Goal: Task Accomplishment & Management: Use online tool/utility

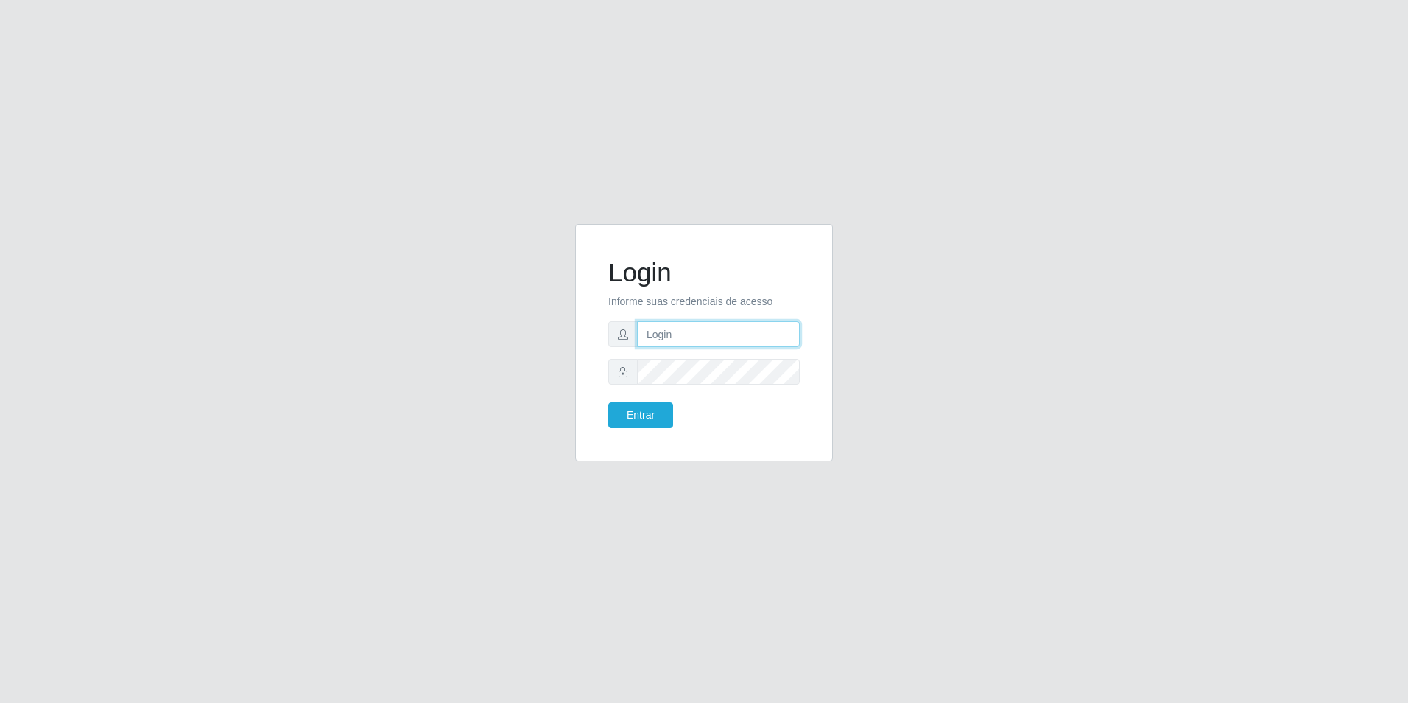
type input "[EMAIL_ADDRESS][DOMAIN_NAME]"
click at [668, 410] on button "Entrar" at bounding box center [640, 415] width 65 height 26
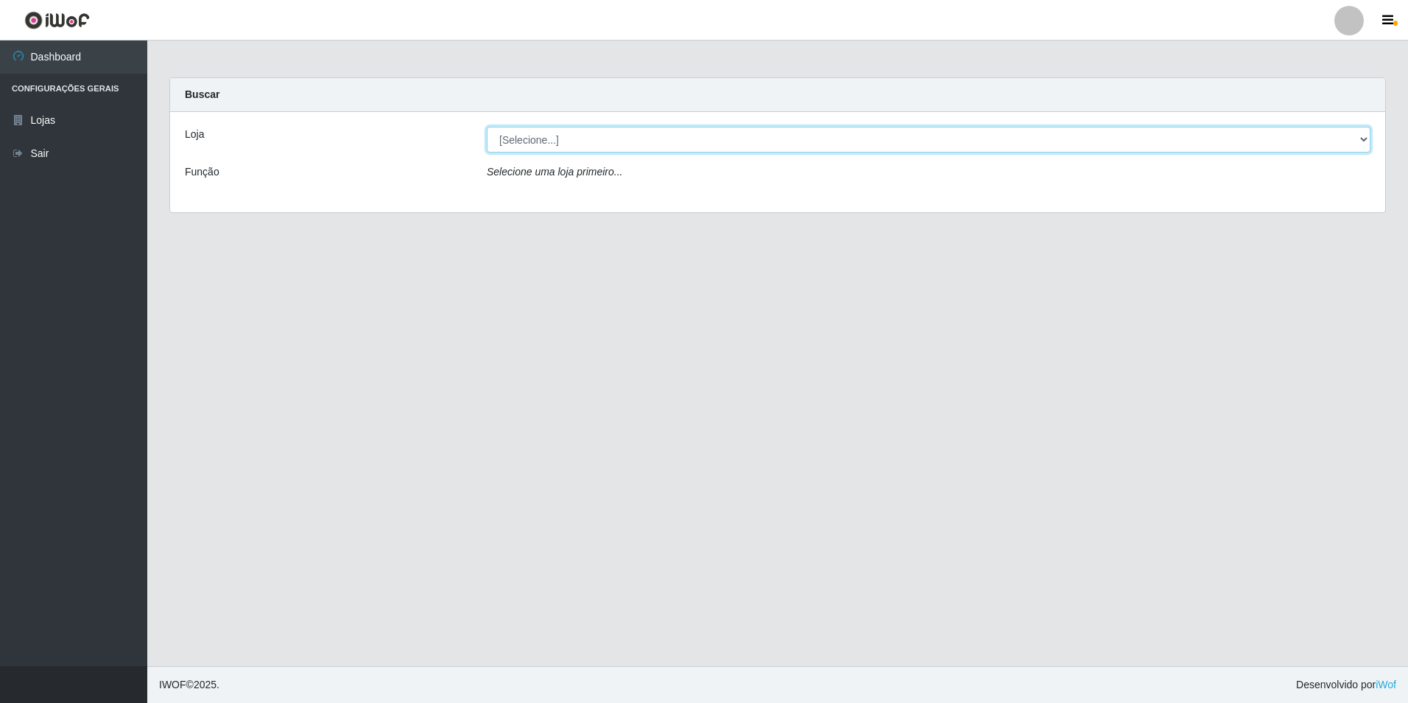
click at [1352, 148] on select "[Selecione...] Extrabom - Loja 57 Anchieta" at bounding box center [929, 140] width 884 height 26
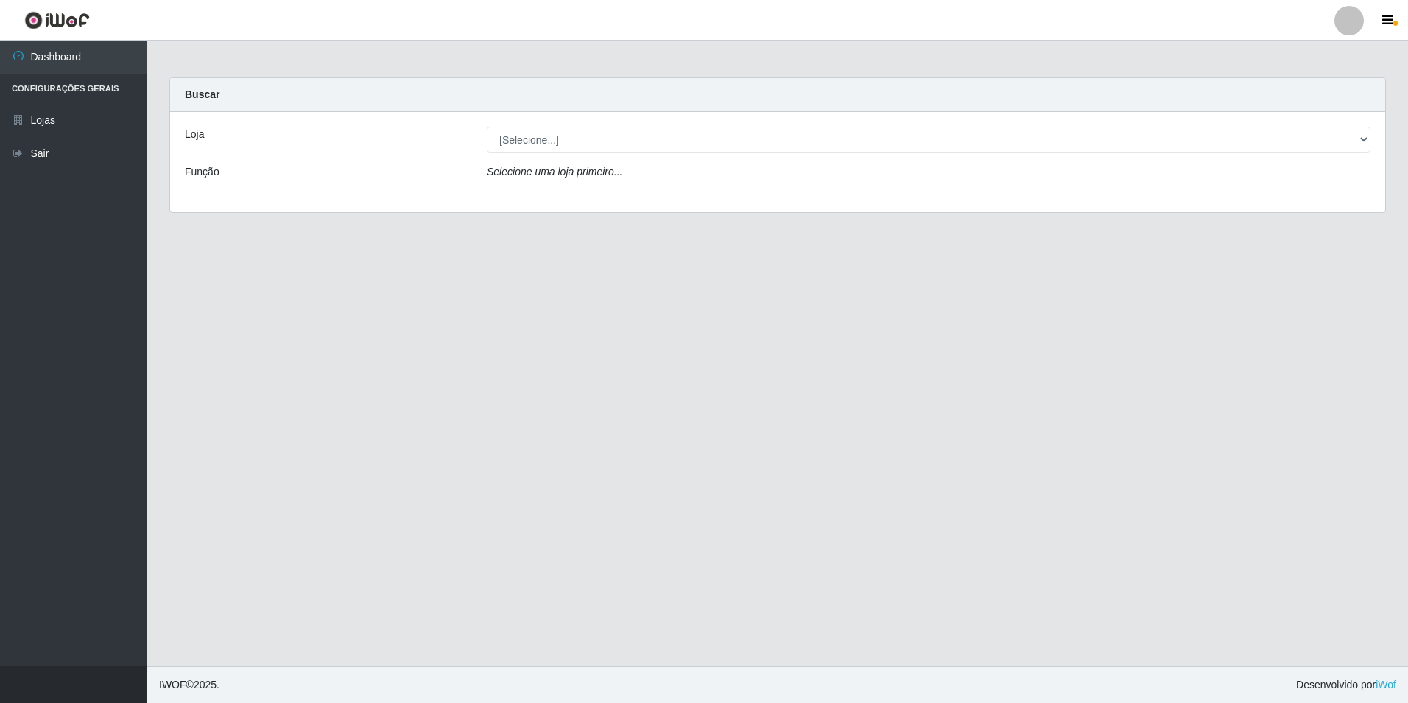
click at [726, 197] on div "Loja [Selecione...] Extrabom - Loja 57 Anchieta Função Selecione uma loja prime…" at bounding box center [777, 162] width 1215 height 100
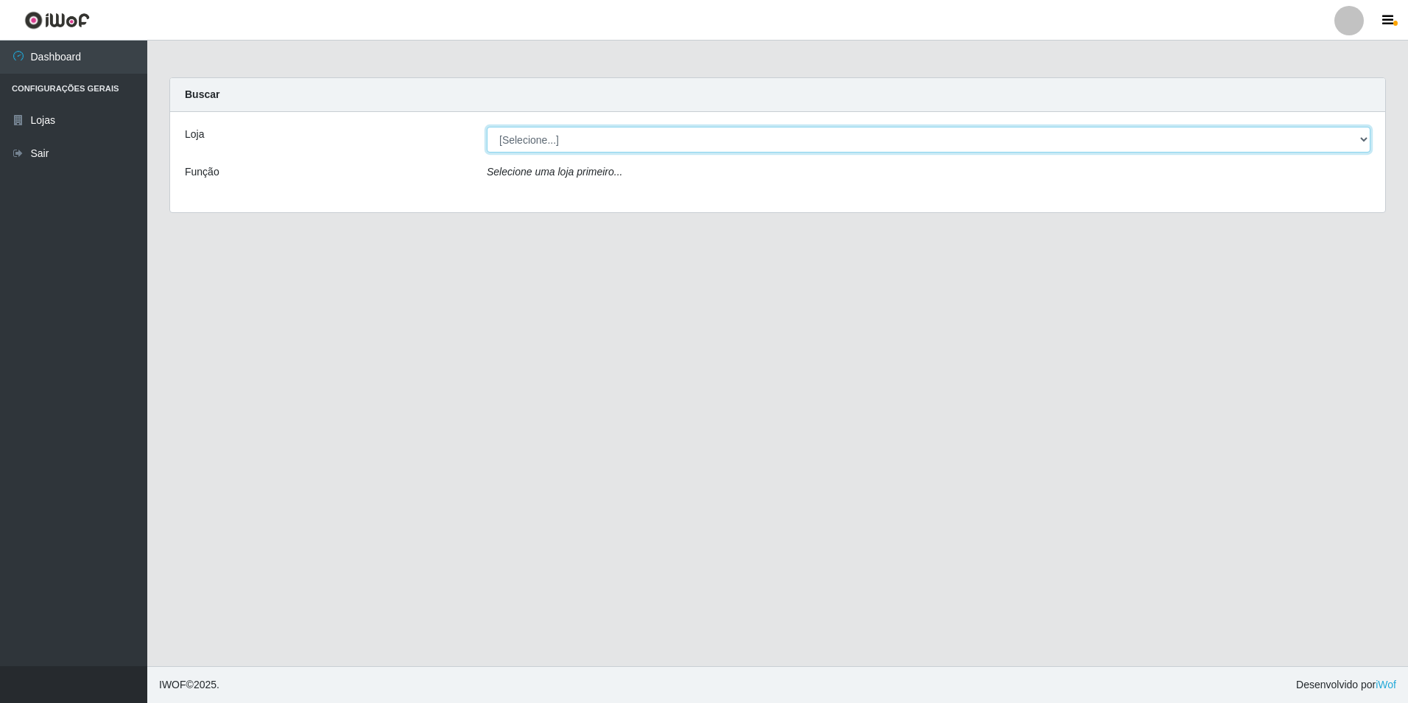
click at [738, 143] on select "[Selecione...] Extrabom - Loja 57 Anchieta" at bounding box center [929, 140] width 884 height 26
select select "470"
click at [487, 127] on select "[Selecione...] Extrabom - Loja 57 Anchieta" at bounding box center [929, 140] width 884 height 26
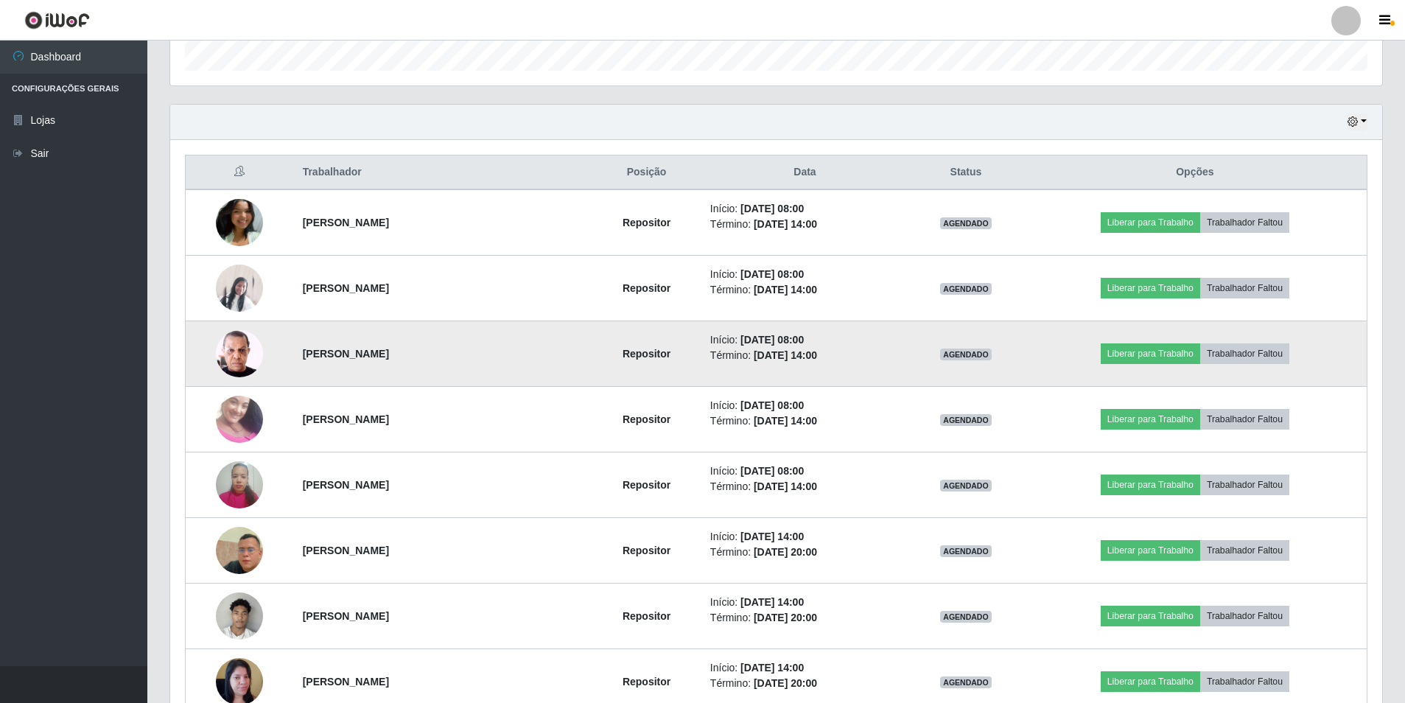
scroll to position [382, 0]
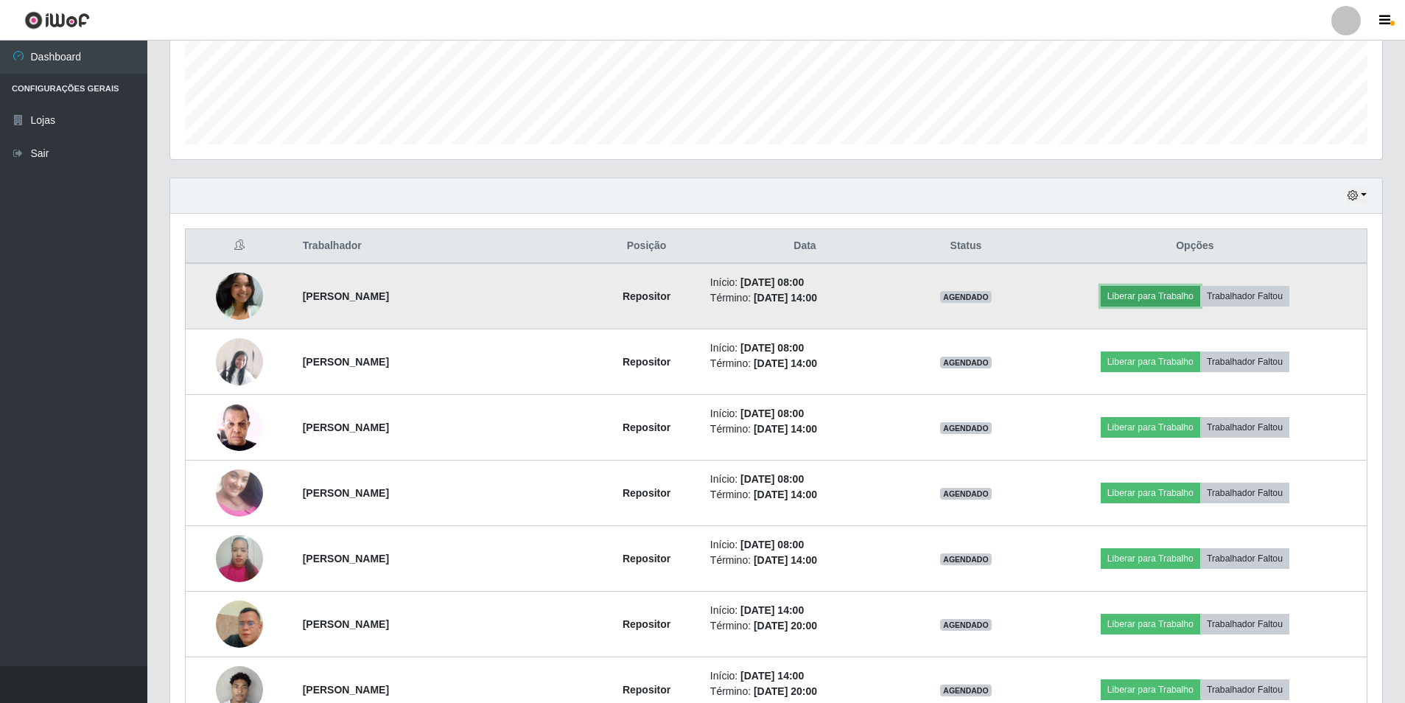
click at [1135, 295] on button "Liberar para Trabalho" at bounding box center [1149, 296] width 99 height 21
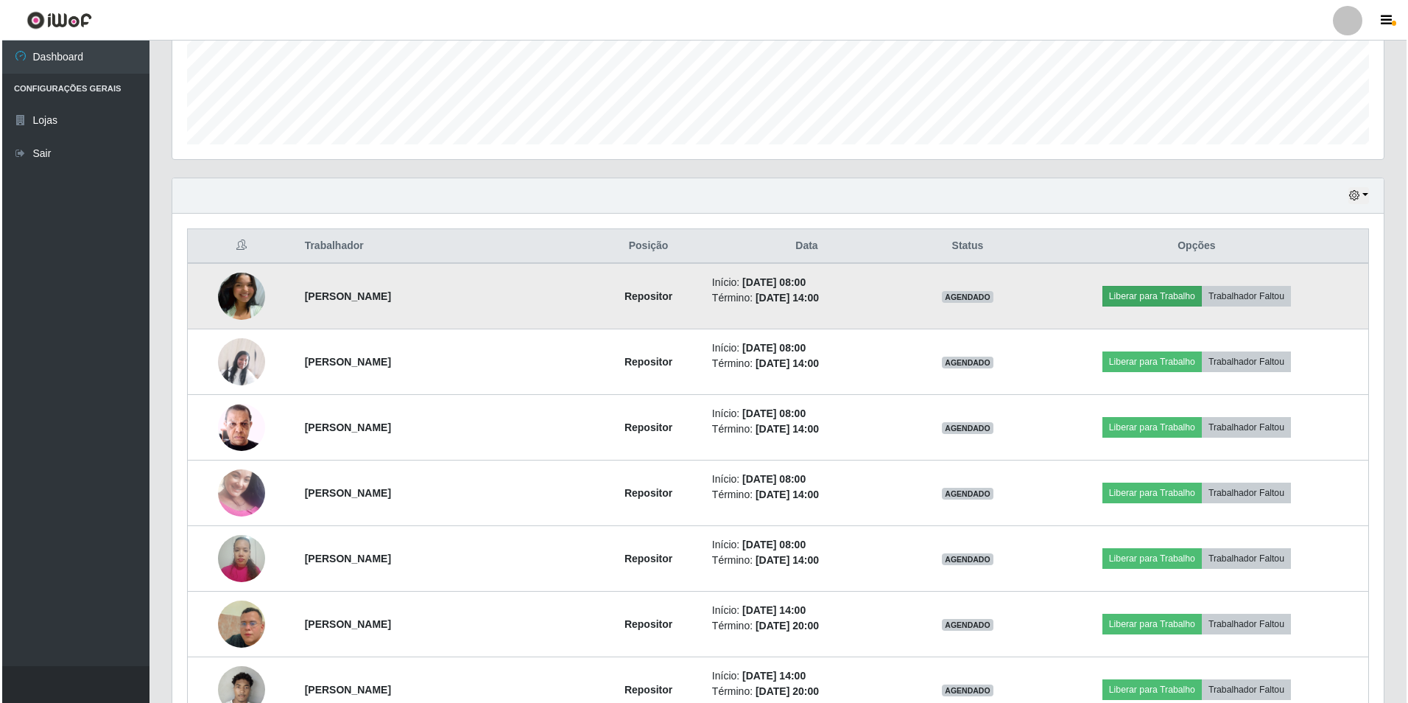
scroll to position [306, 1204]
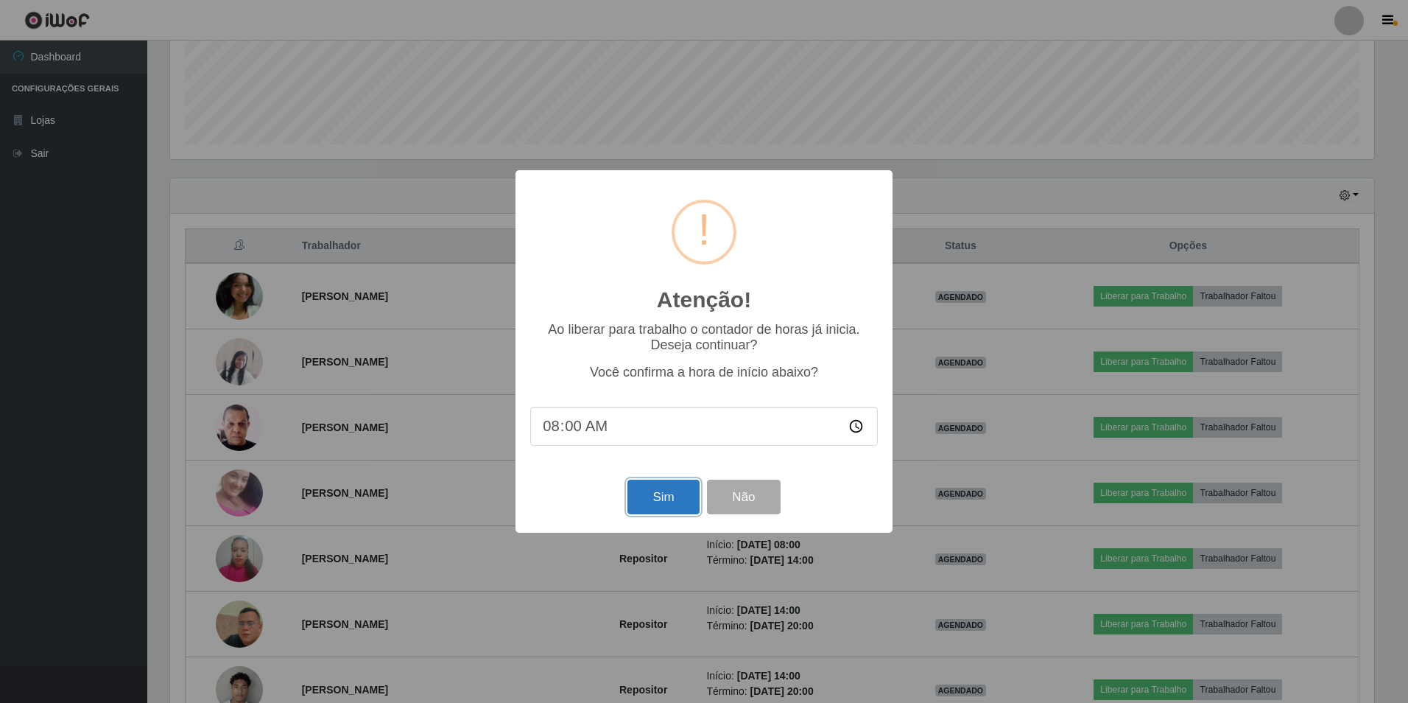
click at [687, 502] on button "Sim" at bounding box center [663, 496] width 71 height 35
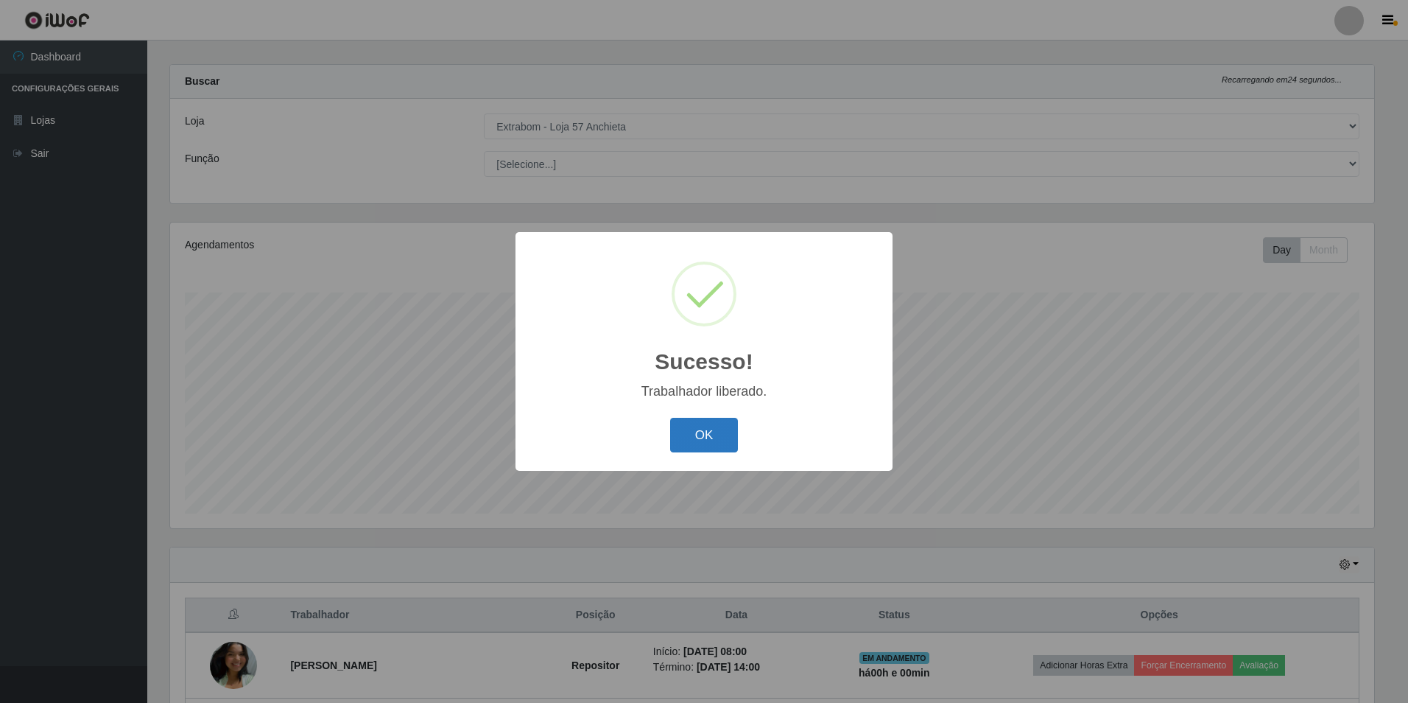
click at [703, 423] on button "OK" at bounding box center [704, 435] width 68 height 35
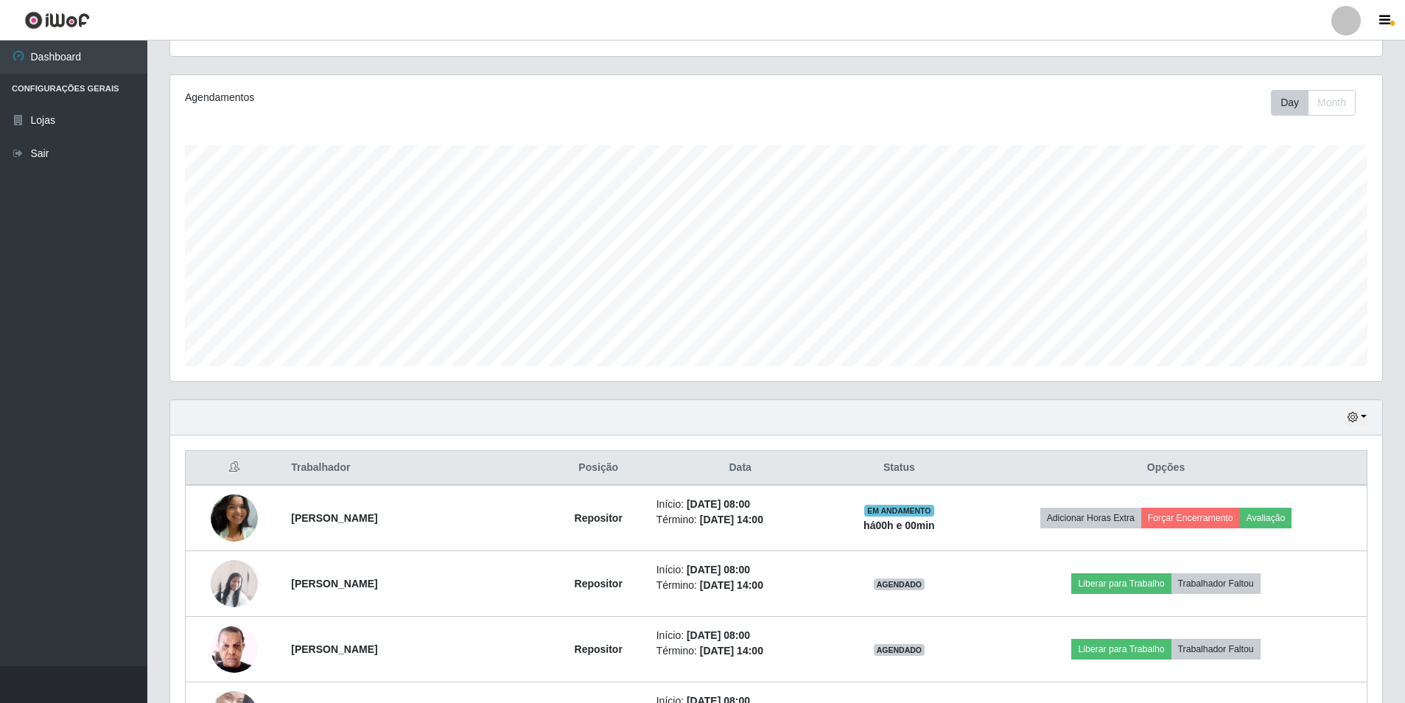
scroll to position [234, 0]
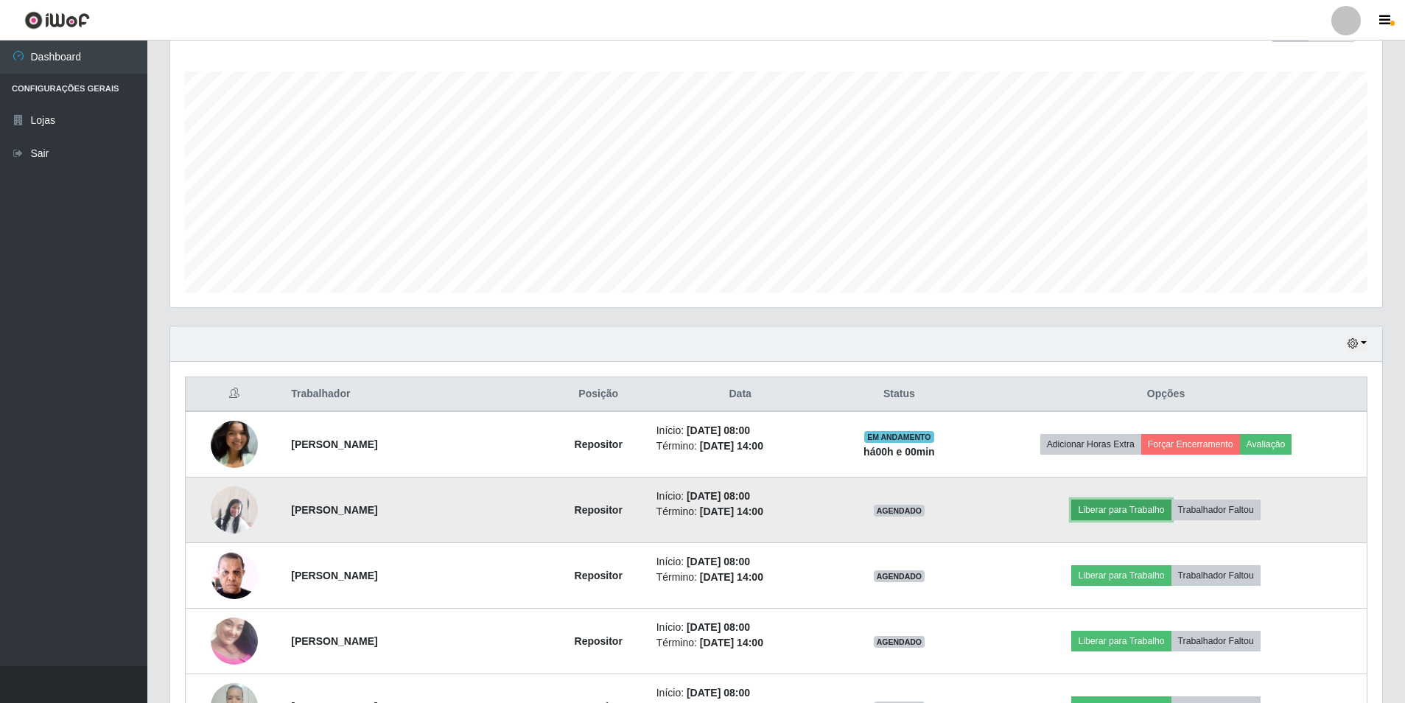
click at [1121, 516] on button "Liberar para Trabalho" at bounding box center [1120, 509] width 99 height 21
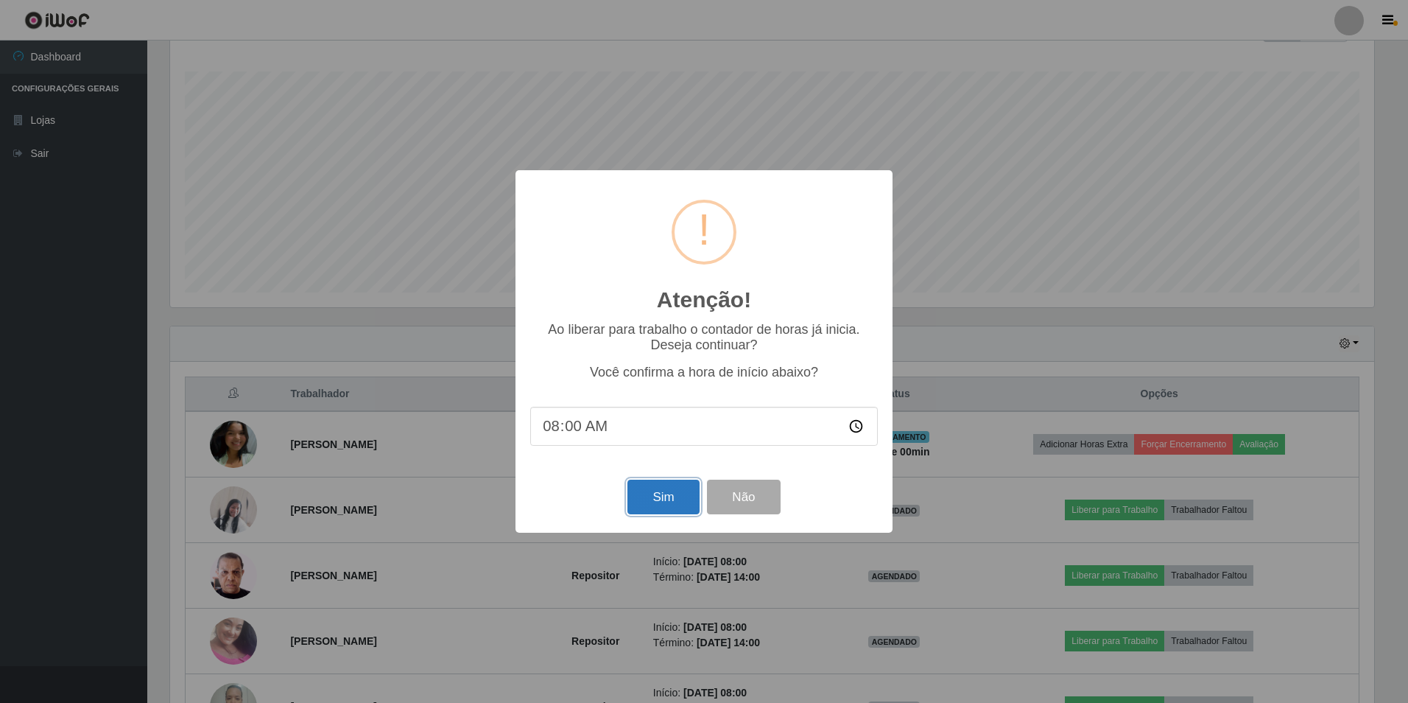
click at [683, 496] on button "Sim" at bounding box center [663, 496] width 71 height 35
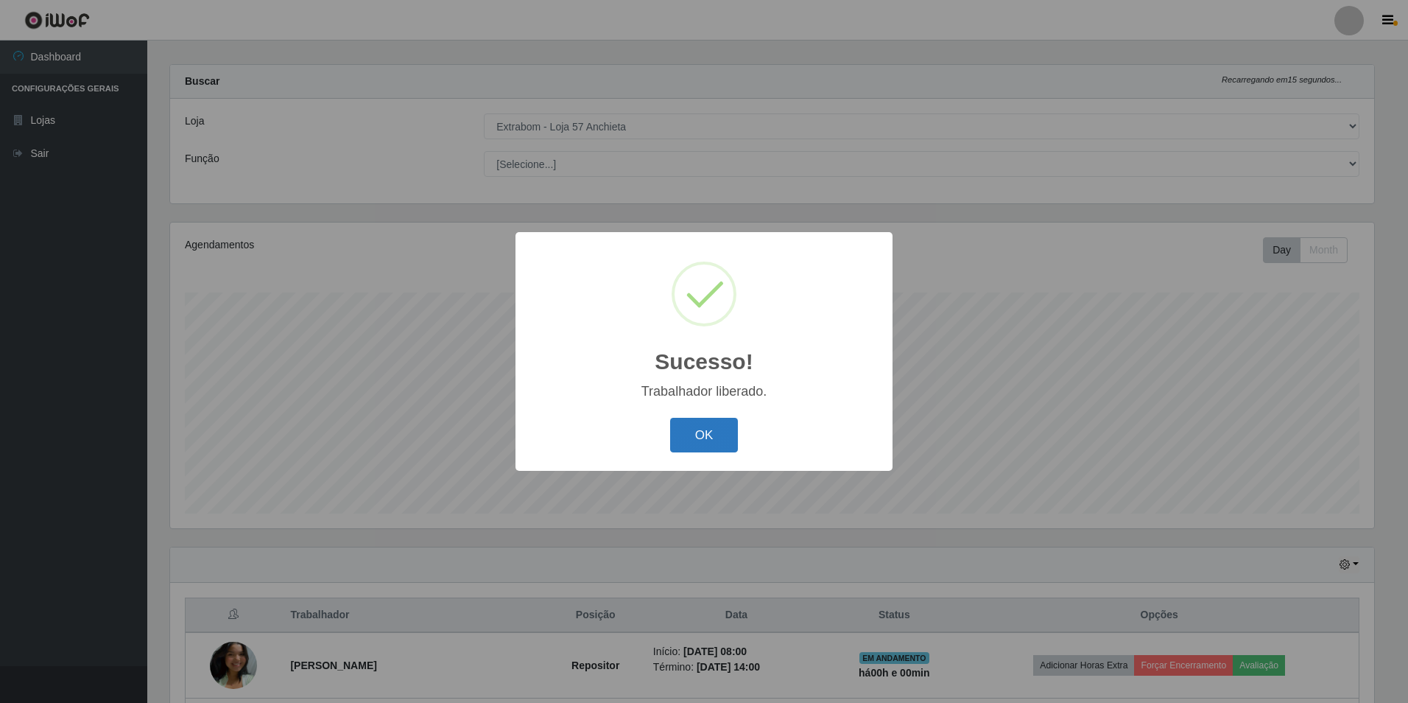
click at [715, 438] on button "OK" at bounding box center [704, 435] width 68 height 35
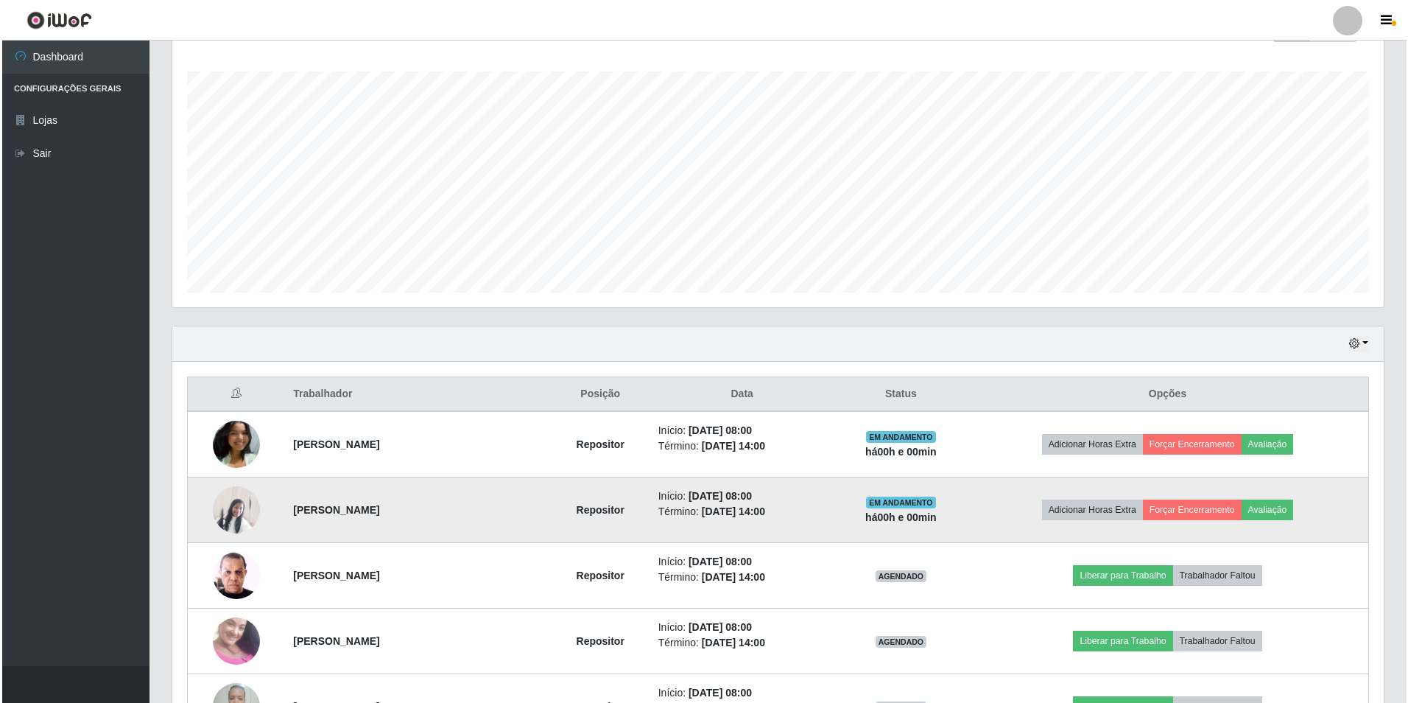
scroll to position [308, 0]
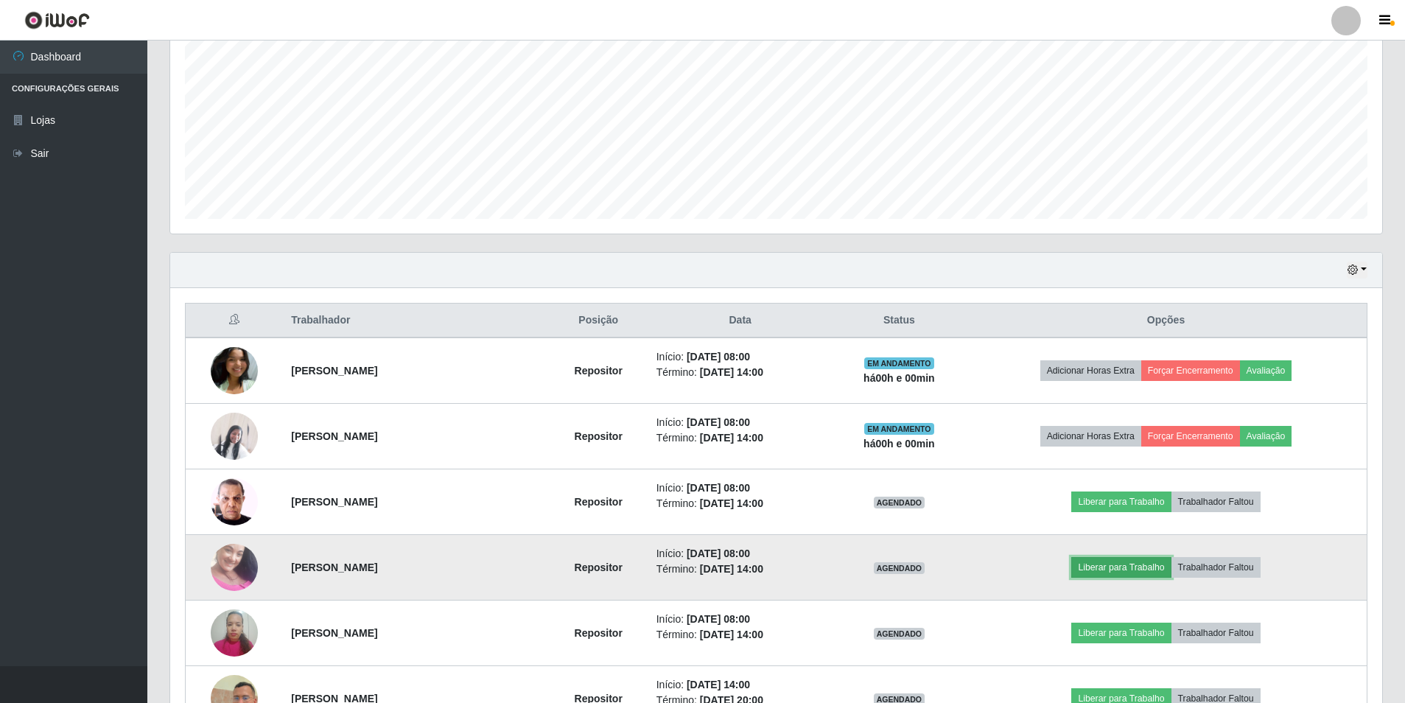
click at [1148, 567] on button "Liberar para Trabalho" at bounding box center [1120, 567] width 99 height 21
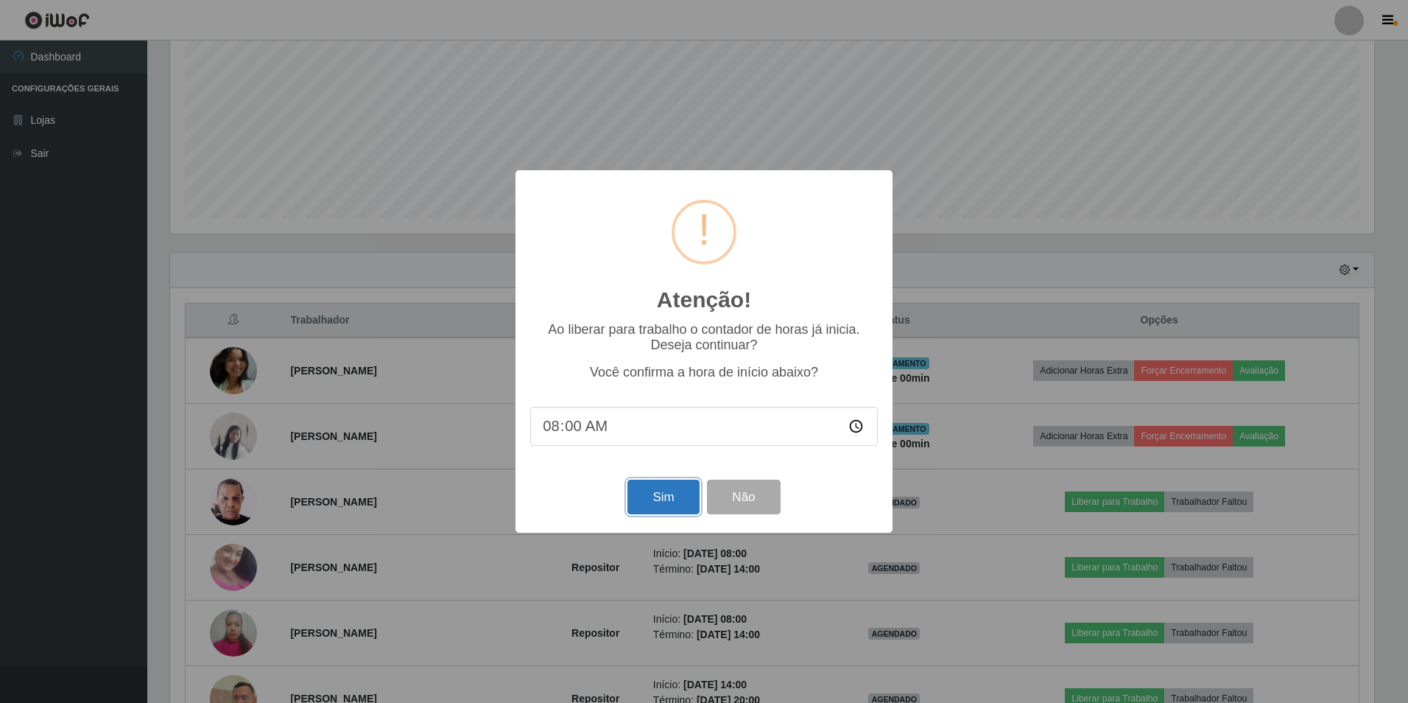
click at [653, 505] on button "Sim" at bounding box center [663, 496] width 71 height 35
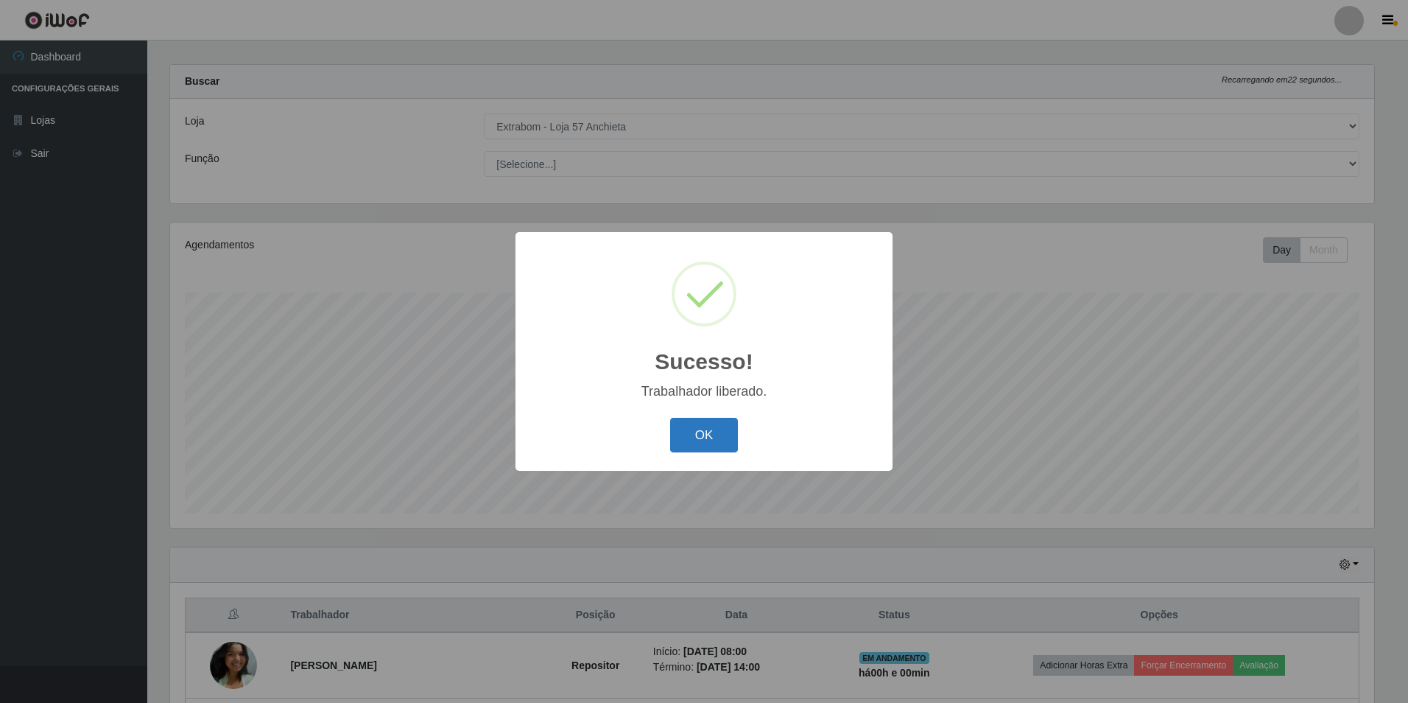
click at [707, 421] on button "OK" at bounding box center [704, 435] width 68 height 35
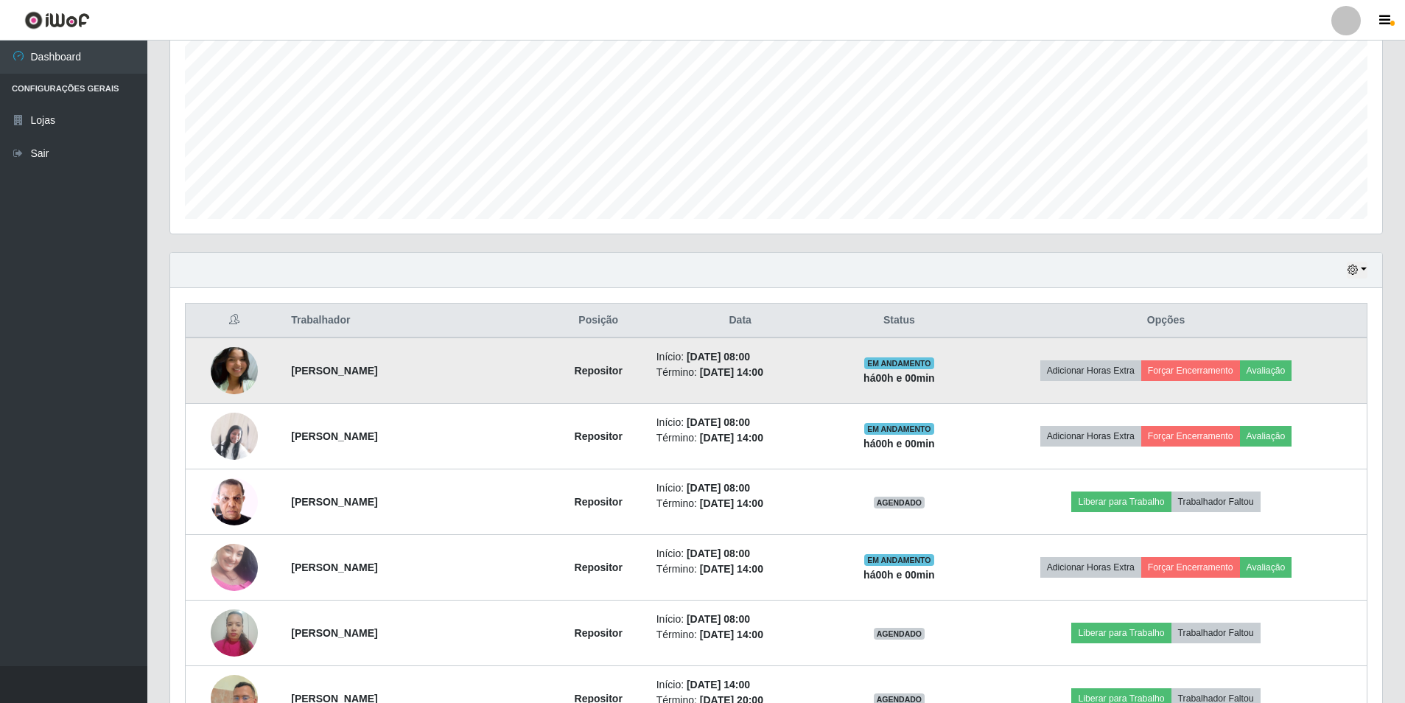
scroll to position [529, 0]
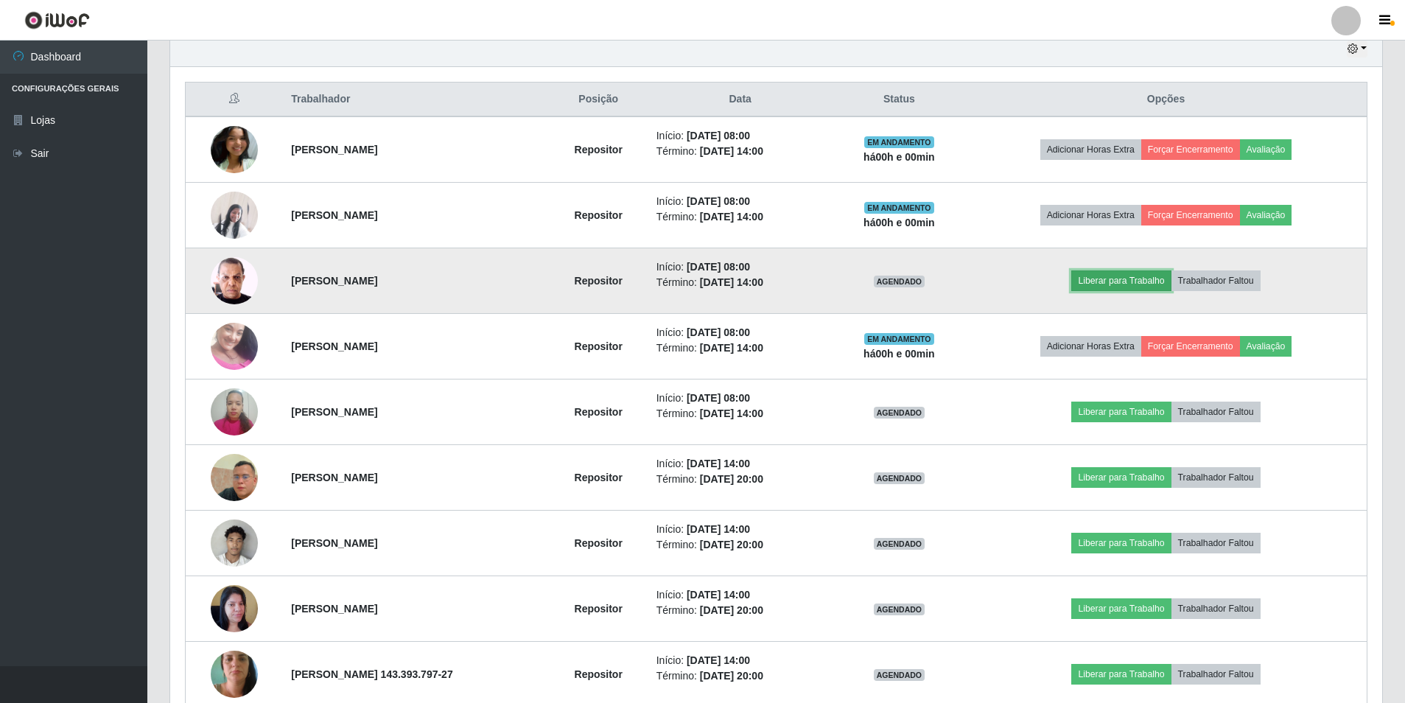
click at [1114, 282] on button "Liberar para Trabalho" at bounding box center [1120, 280] width 99 height 21
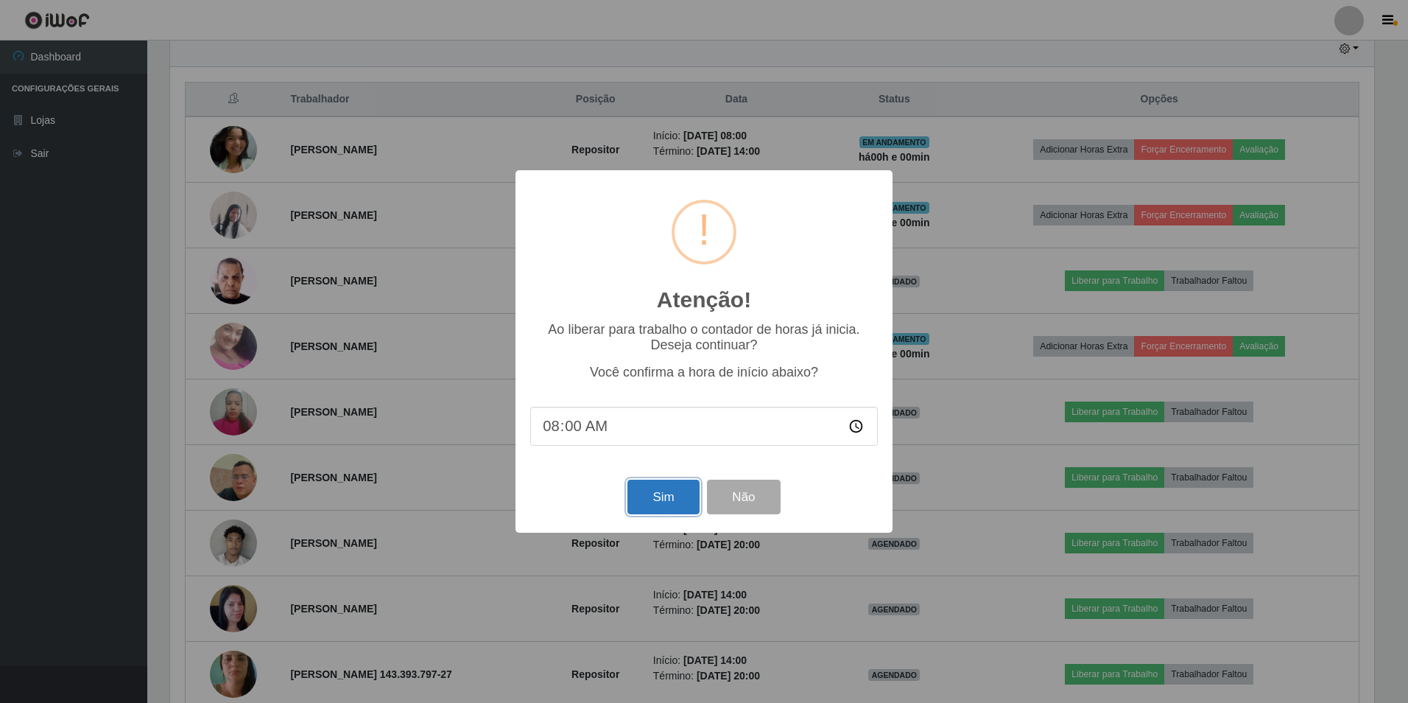
click at [684, 502] on button "Sim" at bounding box center [663, 496] width 71 height 35
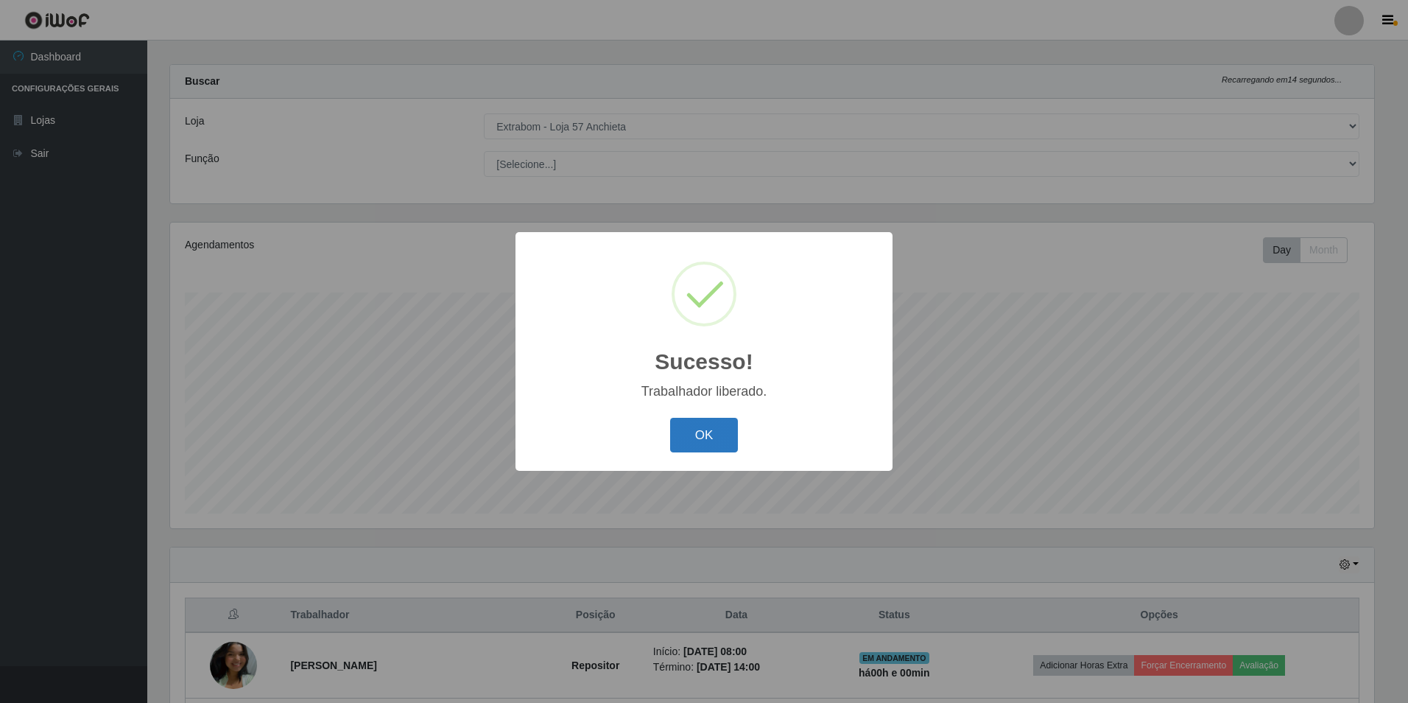
click at [708, 429] on button "OK" at bounding box center [704, 435] width 68 height 35
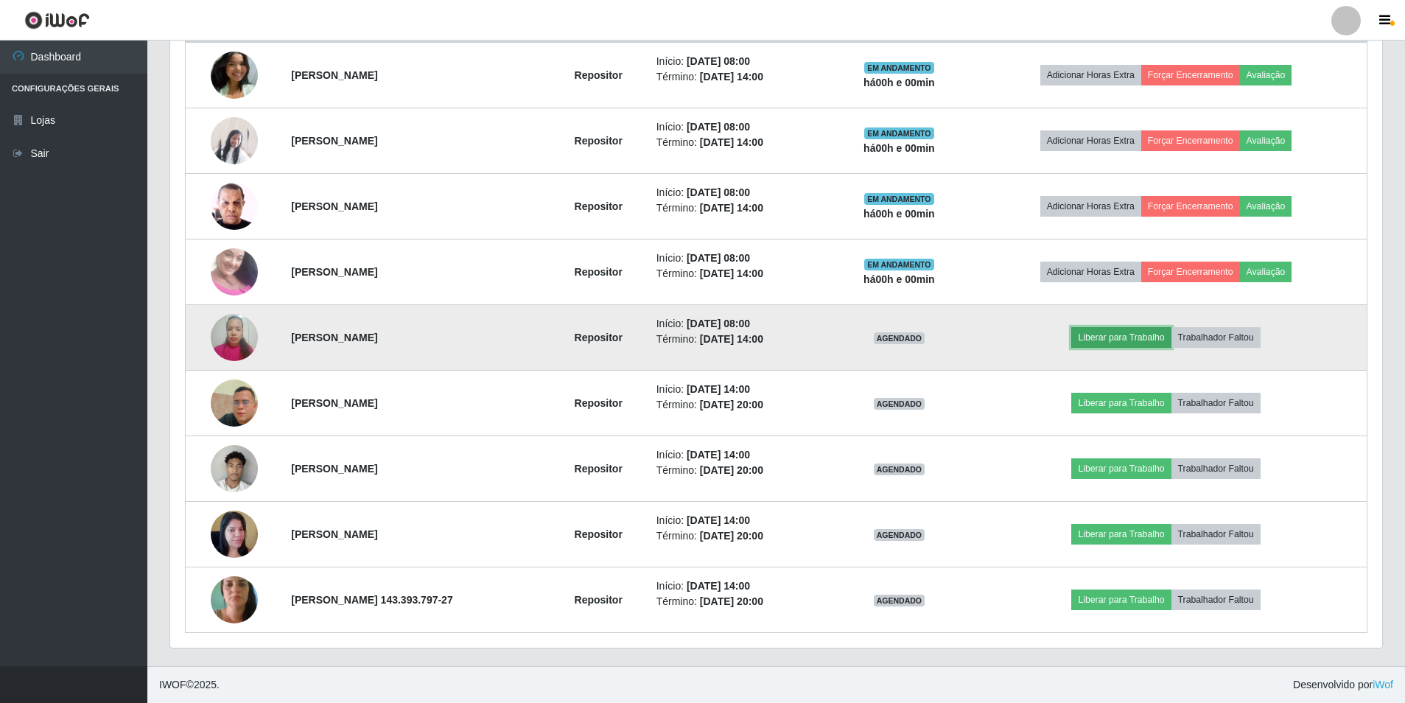
click at [1137, 337] on button "Liberar para Trabalho" at bounding box center [1120, 337] width 99 height 21
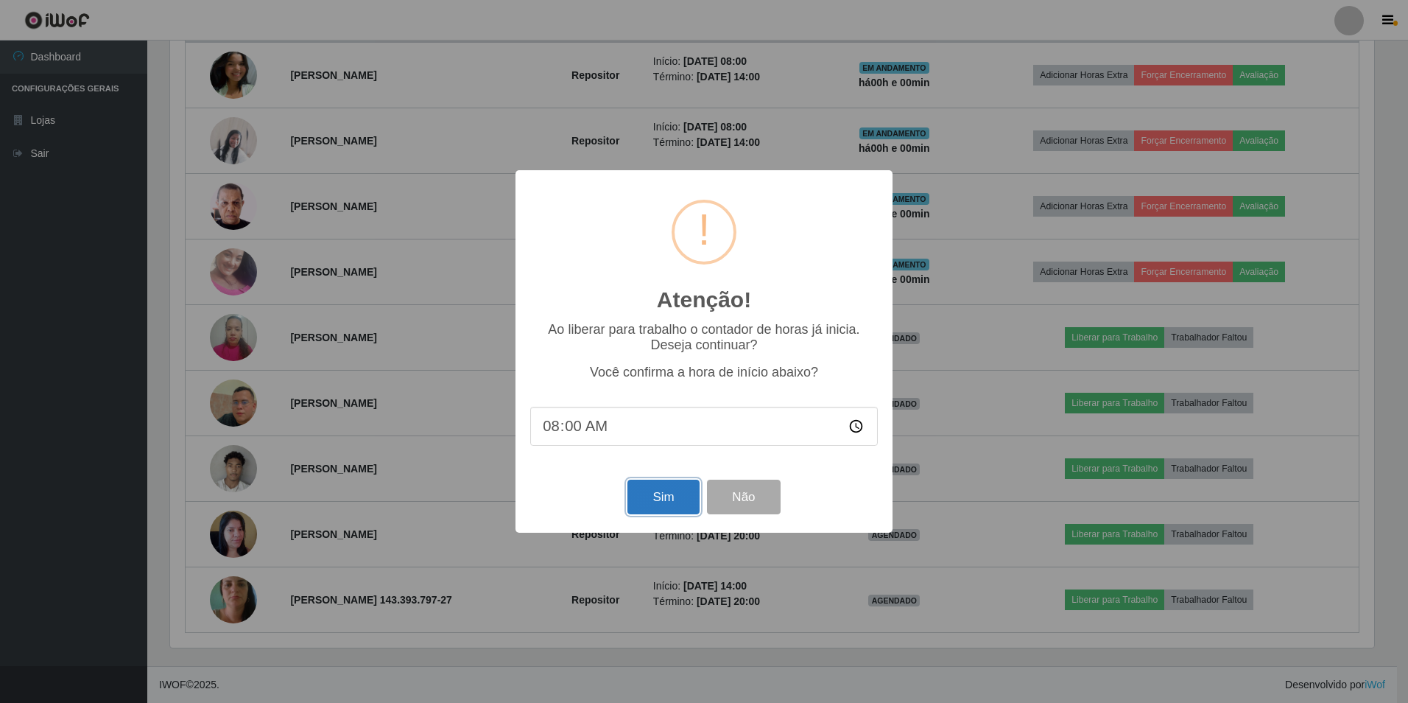
click at [661, 509] on button "Sim" at bounding box center [663, 496] width 71 height 35
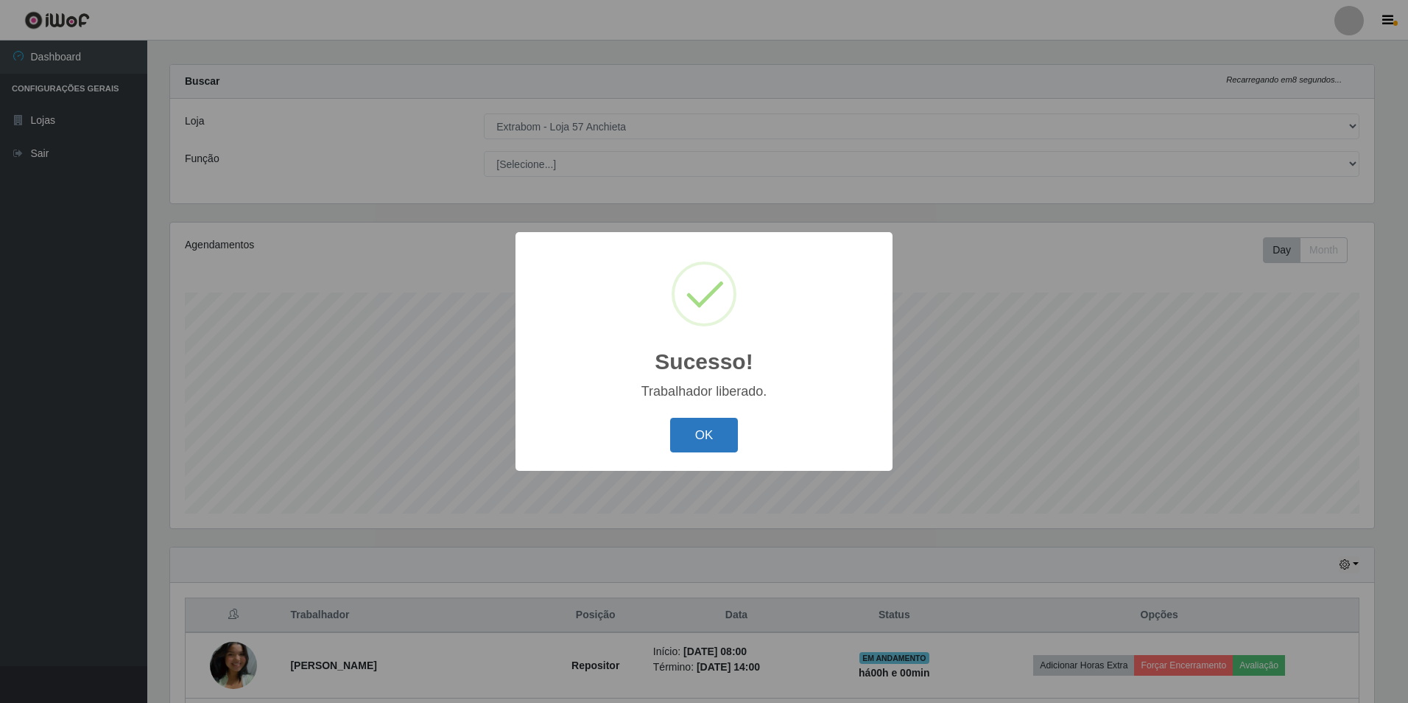
click at [712, 432] on button "OK" at bounding box center [704, 435] width 68 height 35
